Goal: Browse casually: Explore the website without a specific task or goal

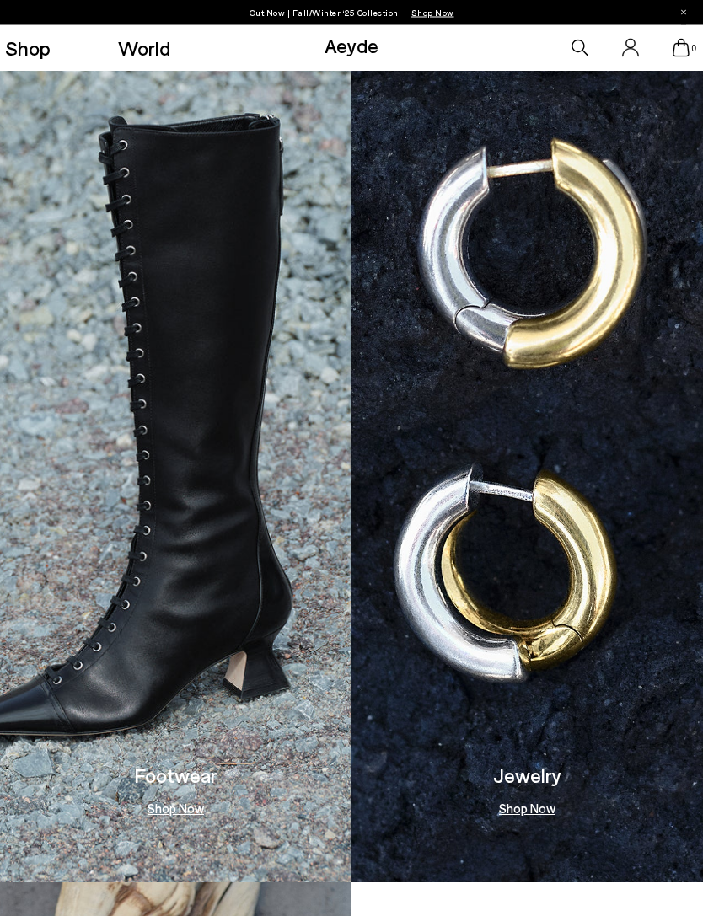
scroll to position [1146, 0]
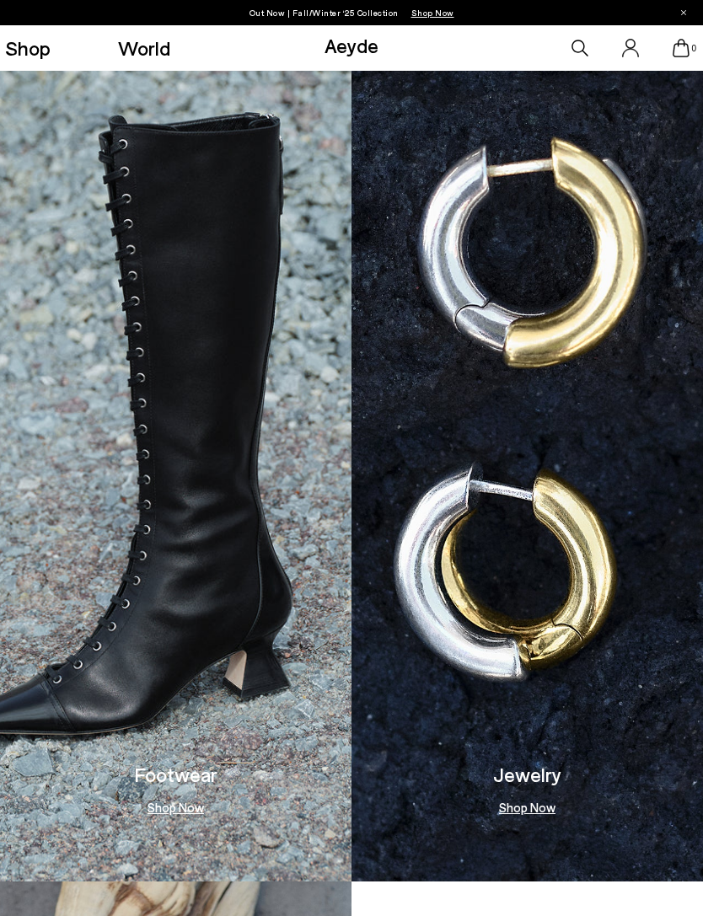
click at [298, 554] on img at bounding box center [176, 436] width 352 height 891
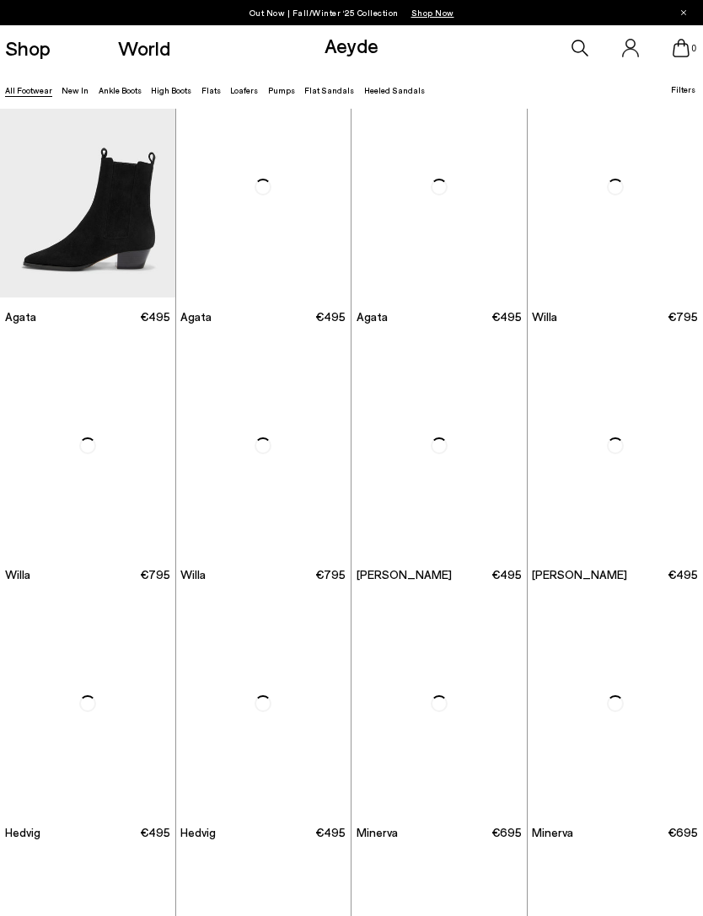
scroll to position [290, 0]
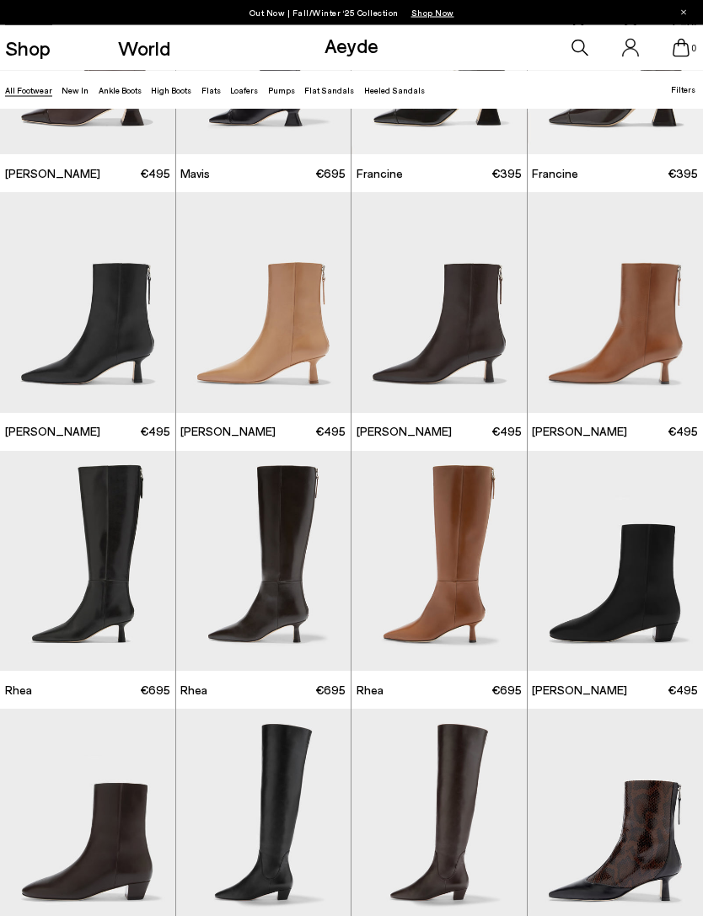
scroll to position [1726, 0]
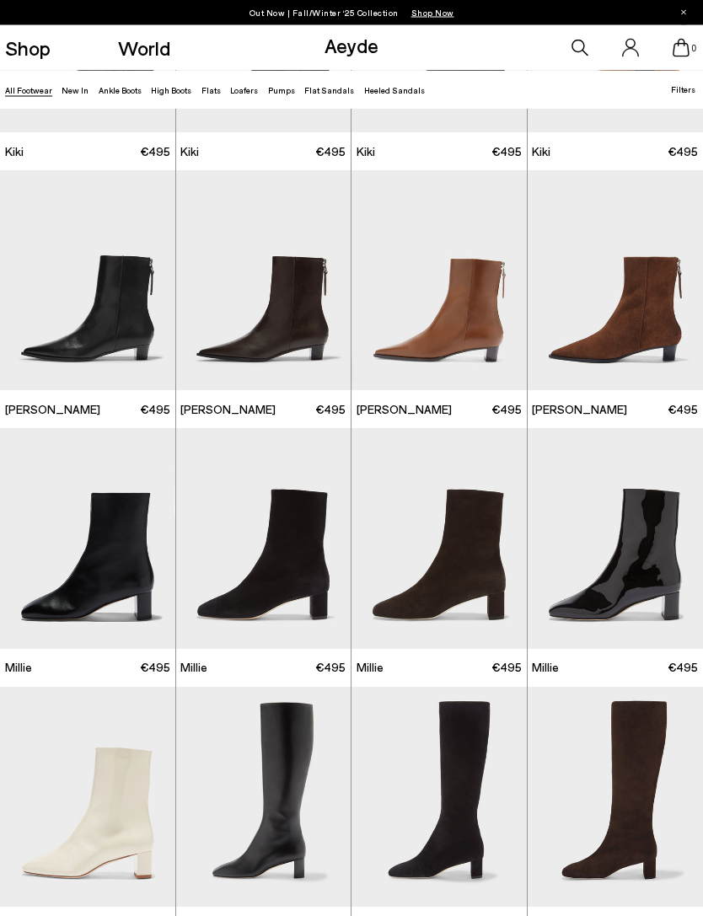
scroll to position [4159, 0]
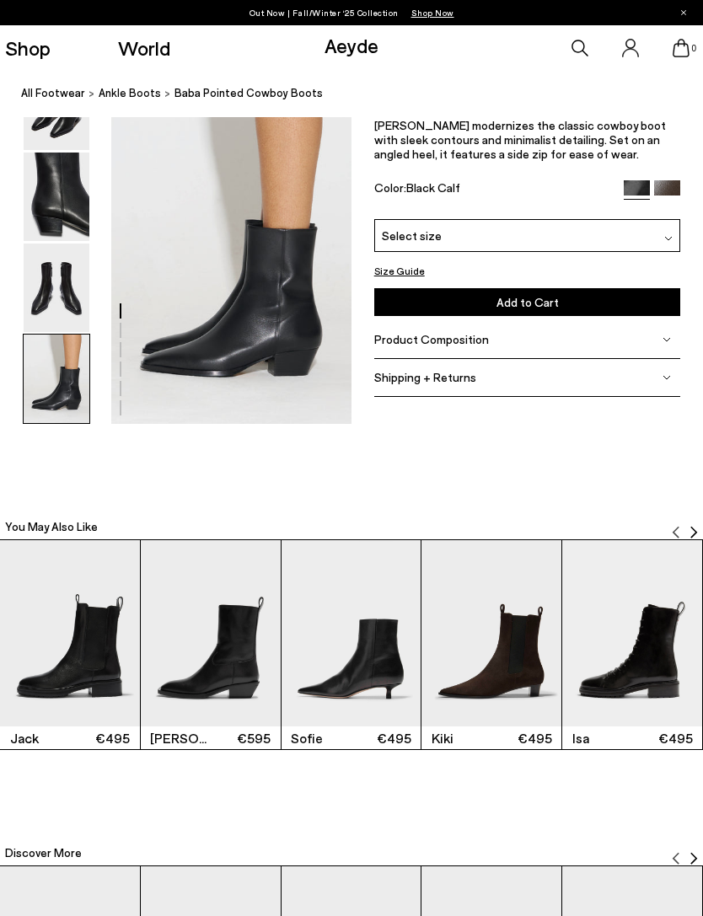
scroll to position [1615, 0]
